Goal: Entertainment & Leisure: Consume media (video, audio)

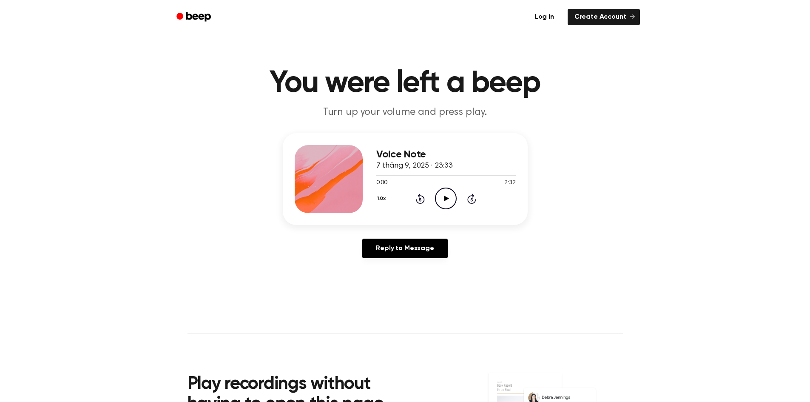
click at [448, 202] on icon "Play Audio" at bounding box center [446, 199] width 22 height 22
click at [447, 208] on icon "Pause Audio" at bounding box center [446, 199] width 22 height 22
click at [447, 208] on icon "Play Audio" at bounding box center [446, 199] width 22 height 22
click at [447, 208] on icon "Pause Audio" at bounding box center [446, 199] width 22 height 22
click at [447, 208] on icon "Play Audio" at bounding box center [446, 199] width 22 height 22
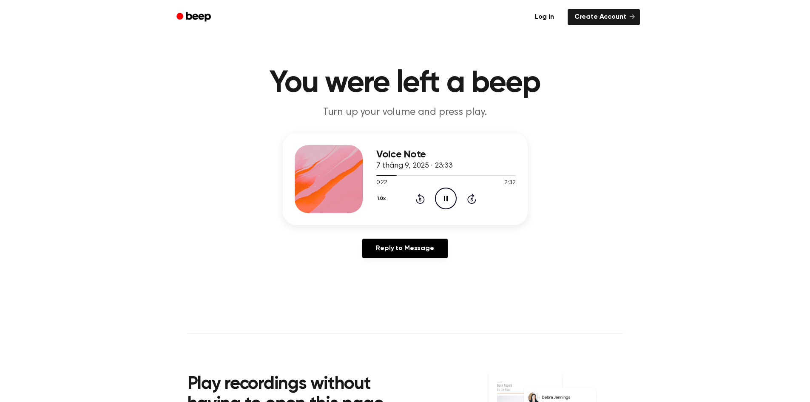
click at [447, 208] on icon "Pause Audio" at bounding box center [446, 199] width 22 height 22
click at [447, 208] on icon "Play Audio" at bounding box center [446, 199] width 22 height 22
click at [447, 208] on icon "Pause Audio" at bounding box center [446, 199] width 22 height 22
click at [447, 208] on icon "Play Audio" at bounding box center [446, 199] width 22 height 22
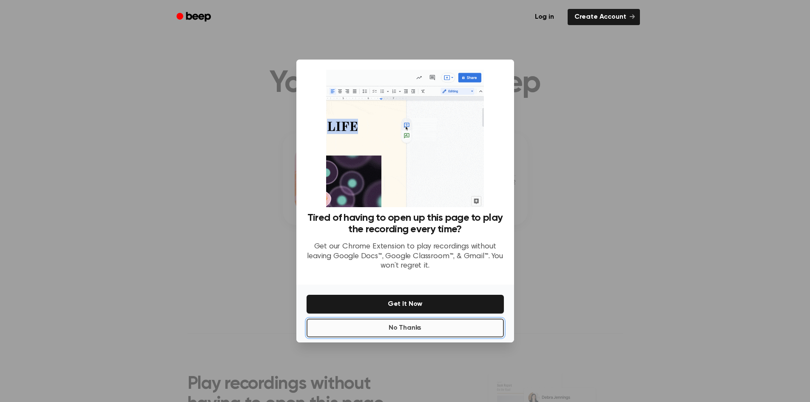
click at [433, 332] on button "No Thanks" at bounding box center [405, 328] width 197 height 19
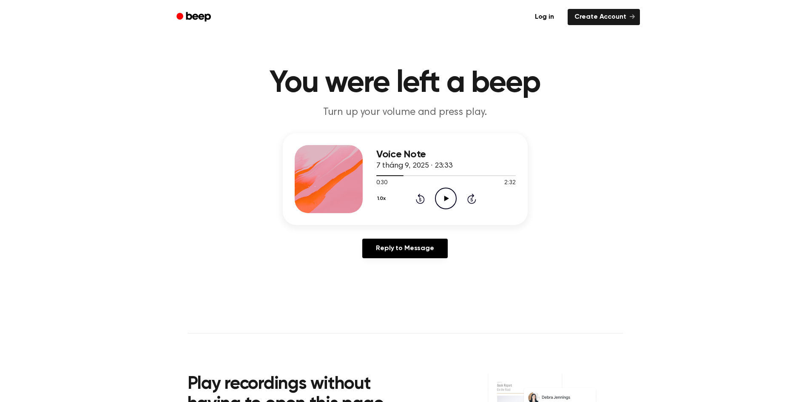
click at [453, 201] on icon "Play Audio" at bounding box center [446, 199] width 22 height 22
click at [453, 201] on icon "Pause Audio" at bounding box center [446, 199] width 22 height 22
click at [453, 201] on icon "Play Audio" at bounding box center [446, 199] width 22 height 22
click at [453, 201] on icon "Pause Audio" at bounding box center [446, 199] width 22 height 22
click at [453, 201] on icon "Play Audio" at bounding box center [446, 199] width 22 height 22
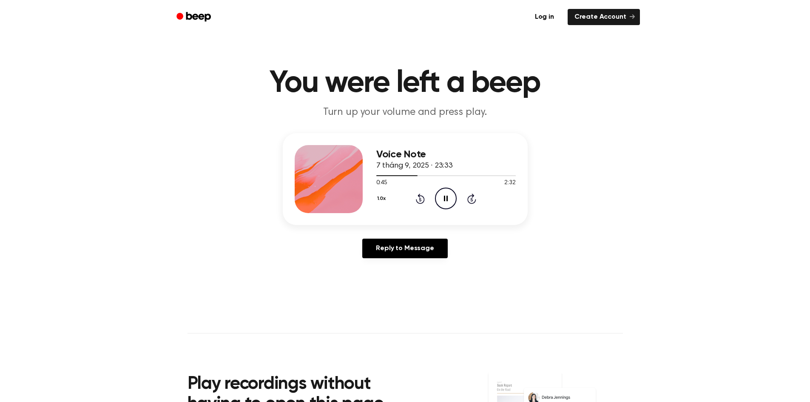
click at [453, 201] on icon "Pause Audio" at bounding box center [446, 199] width 22 height 22
click at [453, 201] on icon "Play Audio" at bounding box center [446, 199] width 22 height 22
click at [453, 201] on icon "Pause Audio" at bounding box center [446, 199] width 22 height 22
click at [453, 201] on icon "Play Audio" at bounding box center [446, 199] width 22 height 22
click at [453, 201] on icon "Pause Audio" at bounding box center [446, 199] width 22 height 22
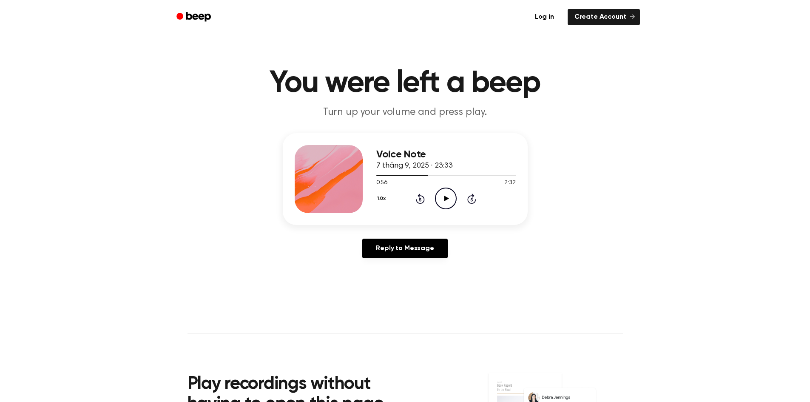
click at [453, 201] on icon "Play Audio" at bounding box center [446, 199] width 22 height 22
click at [453, 201] on icon "Pause Audio" at bounding box center [446, 199] width 22 height 22
click at [453, 201] on icon "Play Audio" at bounding box center [446, 199] width 22 height 22
click at [453, 201] on icon "Pause Audio" at bounding box center [446, 199] width 22 height 22
click at [422, 197] on icon "Rewind 5 seconds" at bounding box center [420, 198] width 9 height 11
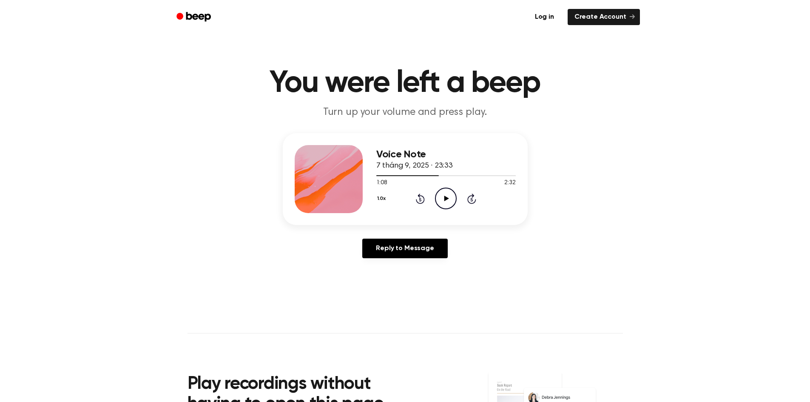
click at [442, 198] on icon "Play Audio" at bounding box center [446, 199] width 22 height 22
click at [442, 198] on icon "Pause Audio" at bounding box center [446, 199] width 22 height 22
click at [442, 198] on icon "Play Audio" at bounding box center [446, 199] width 22 height 22
click at [442, 198] on icon "Pause Audio" at bounding box center [446, 199] width 22 height 22
click at [442, 198] on icon "Play Audio" at bounding box center [446, 199] width 22 height 22
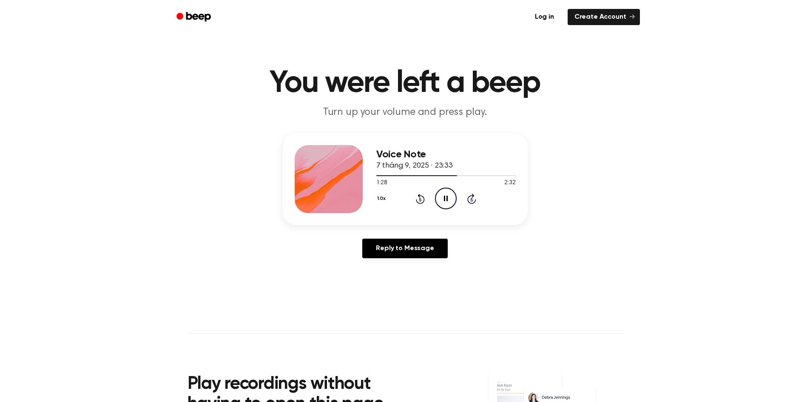
click at [442, 198] on icon "Pause Audio" at bounding box center [446, 199] width 22 height 22
click at [442, 198] on icon "Play Audio" at bounding box center [446, 199] width 22 height 22
click at [420, 205] on div "1.0x Rewind 5 seconds Pause Audio Skip 5 seconds" at bounding box center [446, 199] width 140 height 22
click at [422, 197] on icon "Rewind 5 seconds" at bounding box center [420, 198] width 9 height 11
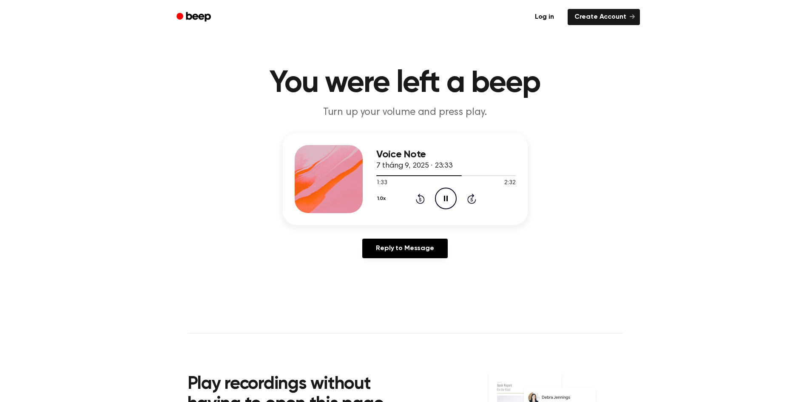
click at [446, 202] on icon "Pause Audio" at bounding box center [446, 199] width 22 height 22
click at [446, 202] on icon "Play Audio" at bounding box center [446, 199] width 22 height 22
click at [446, 202] on icon "Pause Audio" at bounding box center [446, 199] width 22 height 22
click at [446, 202] on icon "Play Audio" at bounding box center [446, 199] width 22 height 22
click at [446, 202] on icon "Pause Audio" at bounding box center [446, 199] width 22 height 22
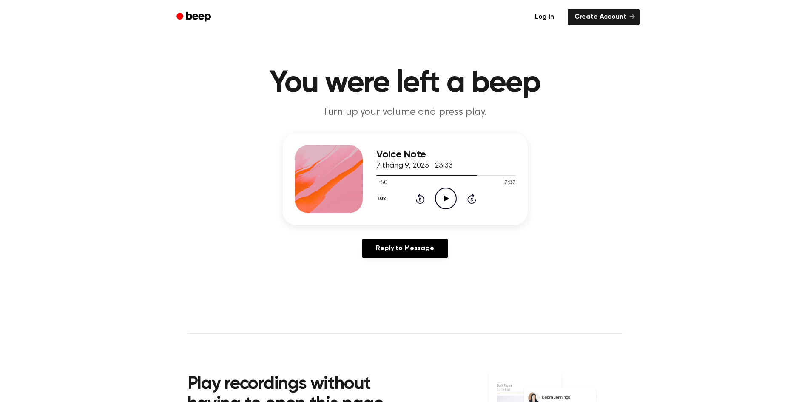
click at [414, 203] on div "1.0x Rewind 5 seconds Play Audio Skip 5 seconds" at bounding box center [446, 199] width 140 height 22
click at [417, 203] on icon "Rewind 5 seconds" at bounding box center [420, 198] width 9 height 11
click at [438, 201] on icon "Play Audio" at bounding box center [446, 199] width 22 height 22
click at [419, 198] on icon "Rewind 5 seconds" at bounding box center [420, 198] width 9 height 11
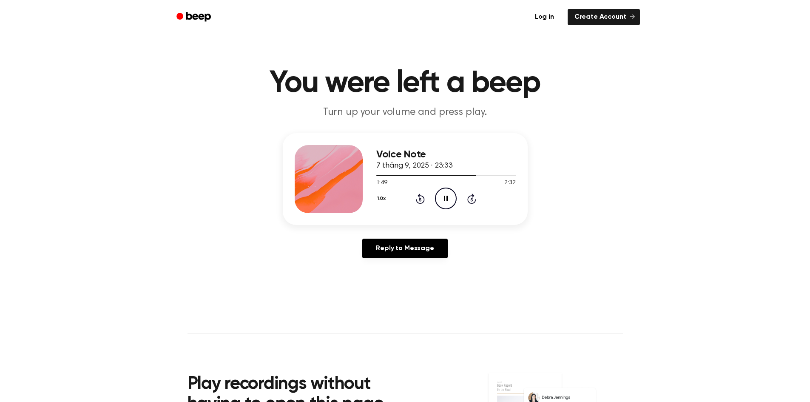
click at [442, 203] on icon "Pause Audio" at bounding box center [446, 199] width 22 height 22
click at [442, 203] on icon "Play Audio" at bounding box center [446, 199] width 22 height 22
click at [442, 203] on icon "Pause Audio" at bounding box center [446, 199] width 22 height 22
click at [441, 202] on icon "Play Audio" at bounding box center [446, 199] width 22 height 22
click at [441, 202] on icon "Pause Audio" at bounding box center [446, 199] width 22 height 22
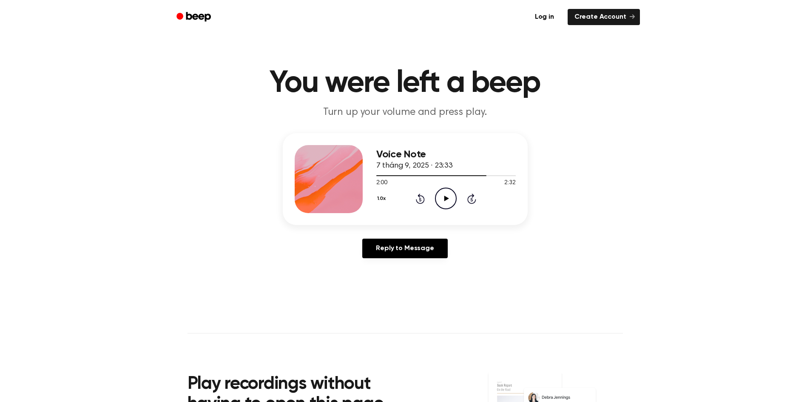
click at [424, 202] on div "1.0x Rewind 5 seconds Play Audio Skip 5 seconds" at bounding box center [446, 199] width 140 height 22
click at [417, 202] on icon at bounding box center [420, 199] width 9 height 10
click at [445, 199] on icon at bounding box center [447, 199] width 5 height 6
click at [451, 201] on icon "Pause Audio" at bounding box center [446, 199] width 22 height 22
click at [451, 201] on icon "Play Audio" at bounding box center [446, 199] width 22 height 22
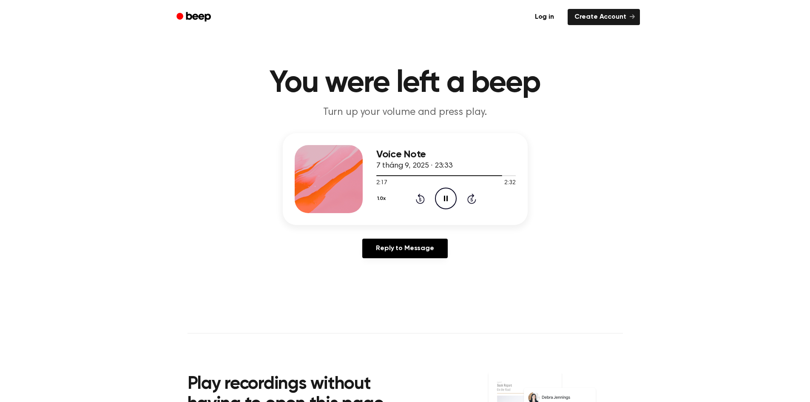
click at [451, 201] on icon "Pause Audio" at bounding box center [446, 199] width 22 height 22
click at [476, 201] on icon at bounding box center [472, 199] width 9 height 10
click at [446, 195] on icon "Play Audio" at bounding box center [446, 199] width 22 height 22
click at [422, 200] on icon "Rewind 5 seconds" at bounding box center [420, 198] width 9 height 11
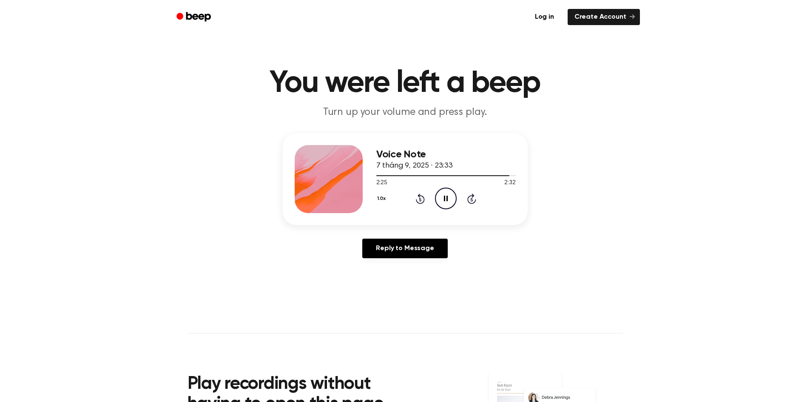
click at [447, 203] on icon "Pause Audio" at bounding box center [446, 199] width 22 height 22
click at [442, 201] on icon "Play Audio" at bounding box center [446, 199] width 22 height 22
click at [417, 197] on icon "Rewind 5 seconds" at bounding box center [420, 198] width 9 height 11
click at [492, 171] on div "Voice Note 7 tháng 9, 2025 · 23:33 2:32 2:32 Your browser does not support the …" at bounding box center [446, 179] width 140 height 68
drag, startPoint x: 512, startPoint y: 174, endPoint x: 485, endPoint y: 174, distance: 27.2
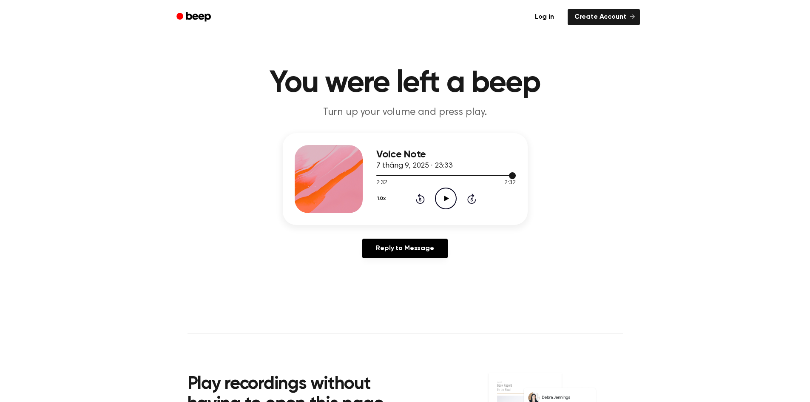
click at [485, 174] on div at bounding box center [446, 175] width 140 height 7
click at [442, 198] on icon "Play Audio" at bounding box center [446, 199] width 22 height 22
click at [441, 198] on icon "Pause Audio" at bounding box center [446, 199] width 22 height 22
click at [441, 198] on icon "Play Audio" at bounding box center [446, 199] width 22 height 22
